Goal: Information Seeking & Learning: Learn about a topic

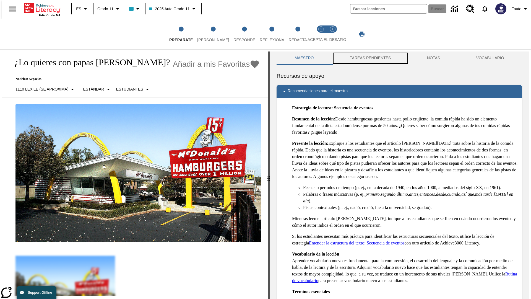
click at [370, 58] on button "TAREAS PENDIENTES" at bounding box center [370, 57] width 77 height 13
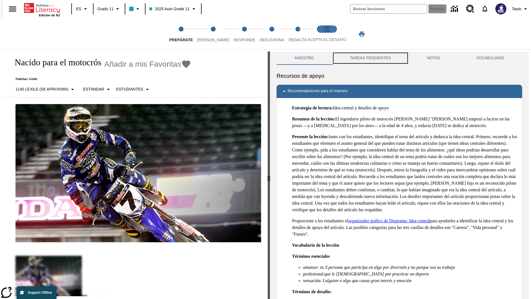
click at [370, 58] on button "TAREAS PENDIENTES" at bounding box center [370, 57] width 77 height 13
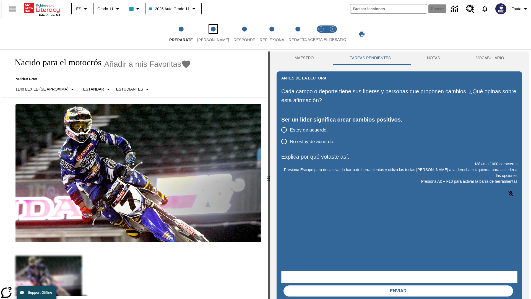
click at [209, 34] on span "[PERSON_NAME]" at bounding box center [213, 38] width 32 height 10
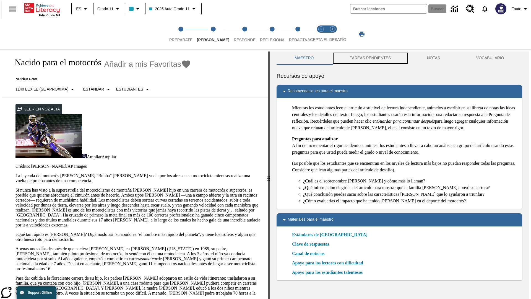
scroll to position [0, 0]
click at [370, 58] on button "TAREAS PENDIENTES" at bounding box center [370, 57] width 77 height 13
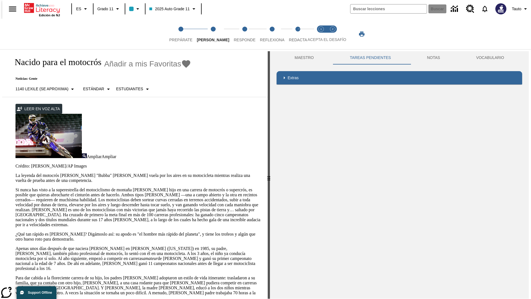
click at [15, 187] on p "Si nunca has visto a la superestrella del motociclismo de montaña [PERSON_NAME]…" at bounding box center [138, 207] width 246 height 40
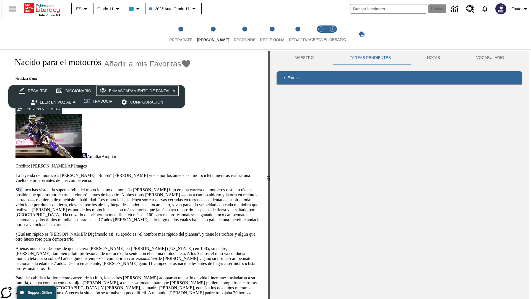
click at [136, 91] on div "Enmascaramiento de pantalla" at bounding box center [142, 90] width 66 height 7
click at [236, 34] on span "Responde" at bounding box center [245, 38] width 22 height 10
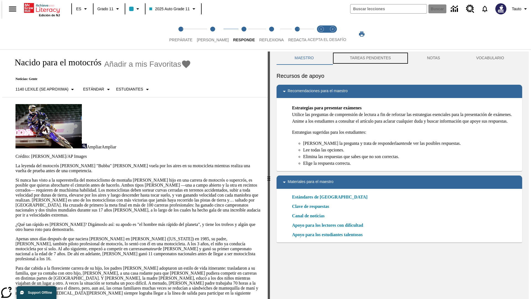
scroll to position [0, 0]
click at [370, 58] on button "TAREAS PENDIENTES" at bounding box center [370, 57] width 77 height 13
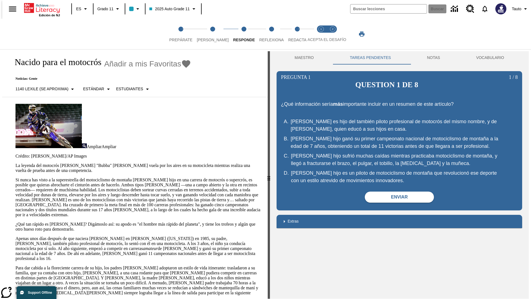
click at [15, 177] on p "Si nunca has visto a la superestrella del motociclismo de montaña [PERSON_NAME]…" at bounding box center [138, 197] width 246 height 40
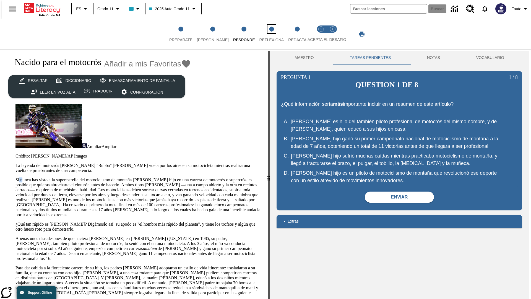
click at [264, 34] on span "Reflexiona" at bounding box center [271, 38] width 25 height 10
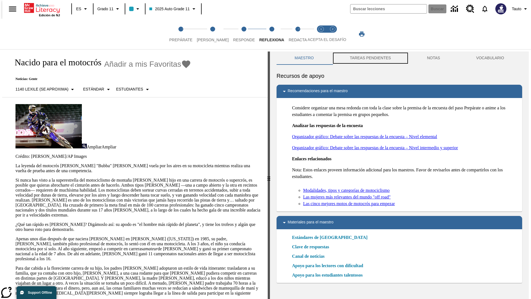
scroll to position [0, 0]
click at [370, 58] on button "TAREAS PENDIENTES" at bounding box center [370, 57] width 77 height 13
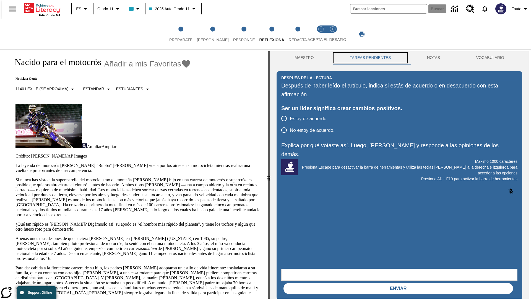
scroll to position [0, 0]
click at [15, 177] on p "Si nunca has visto a la superestrella del motociclismo de montaña [PERSON_NAME]…" at bounding box center [138, 197] width 246 height 40
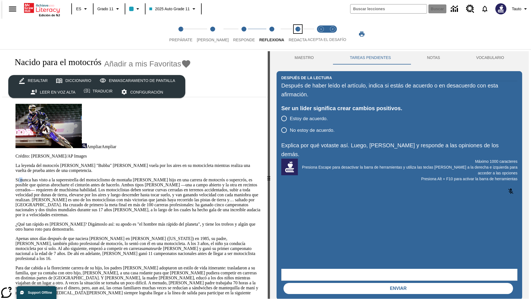
click at [292, 34] on span "Redacta" at bounding box center [298, 38] width 18 height 10
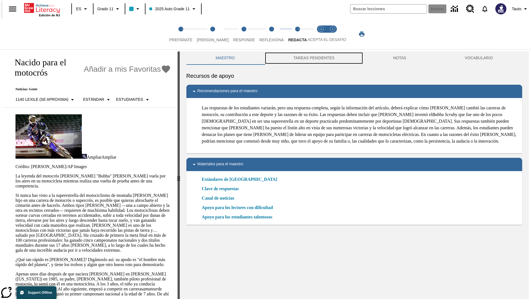
scroll to position [0, 0]
click at [314, 58] on button "TAREAS PENDIENTES" at bounding box center [314, 57] width 100 height 13
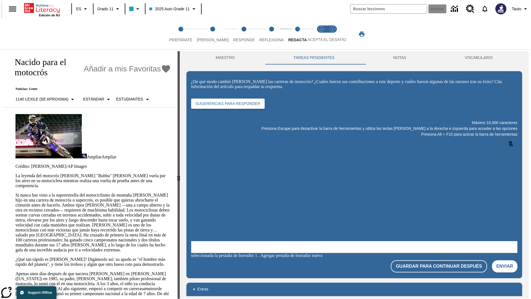
scroll to position [0, 0]
click at [15, 193] on p "Si nunca has visto a la superestrella del motociclismo de montaña [PERSON_NAME]…" at bounding box center [93, 223] width 156 height 60
click at [321, 34] on span "Acepta el desafío lee step 1 of 2" at bounding box center [321, 38] width 7 height 10
